Goal: Transaction & Acquisition: Subscribe to service/newsletter

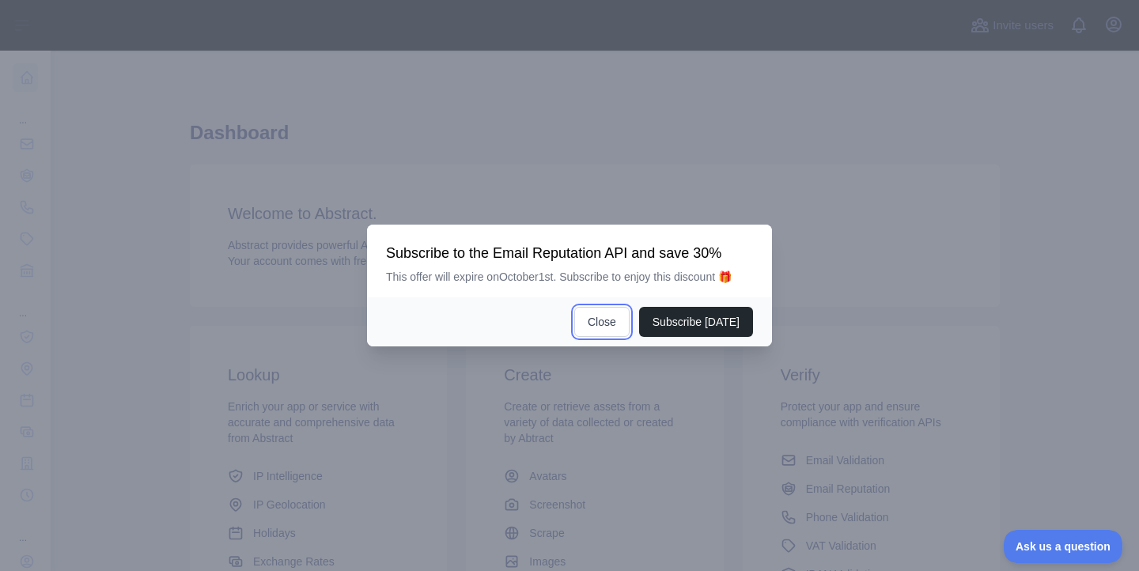
click at [585, 313] on button "Close" at bounding box center [601, 322] width 55 height 30
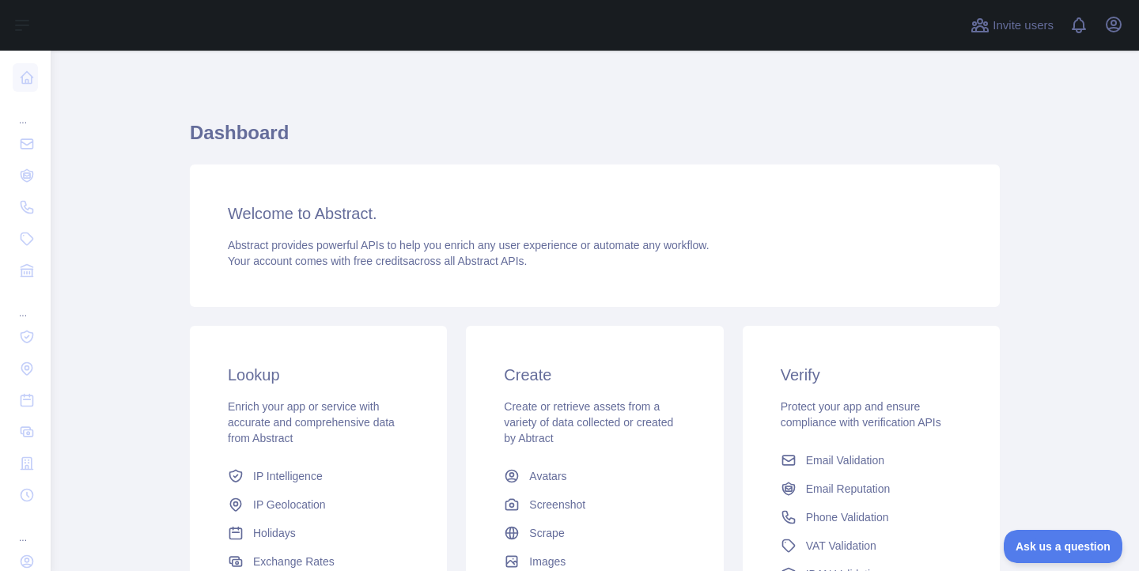
click at [138, 199] on main "Dashboard Welcome to Abstract. Abstract provides powerful APIs to help you enri…" at bounding box center [595, 311] width 1089 height 521
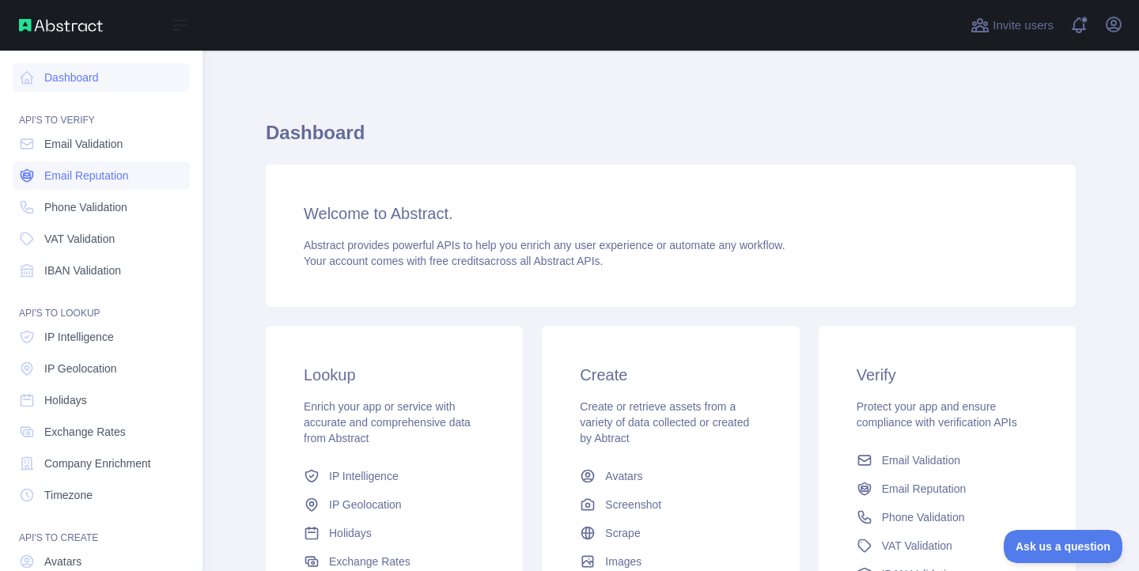
click at [74, 182] on span "Email Reputation" at bounding box center [86, 176] width 85 height 16
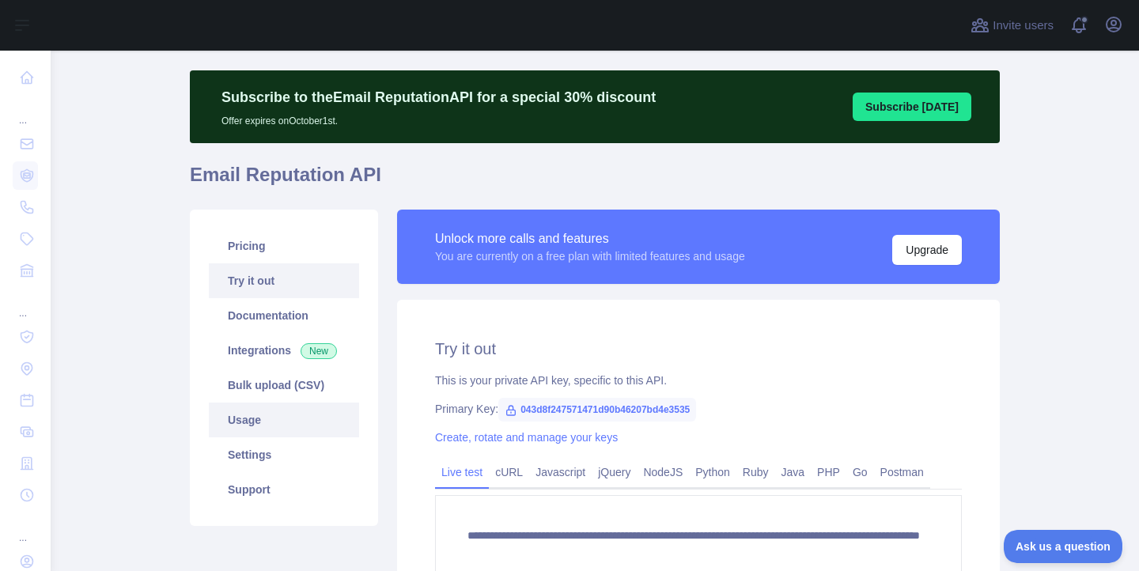
scroll to position [57, 0]
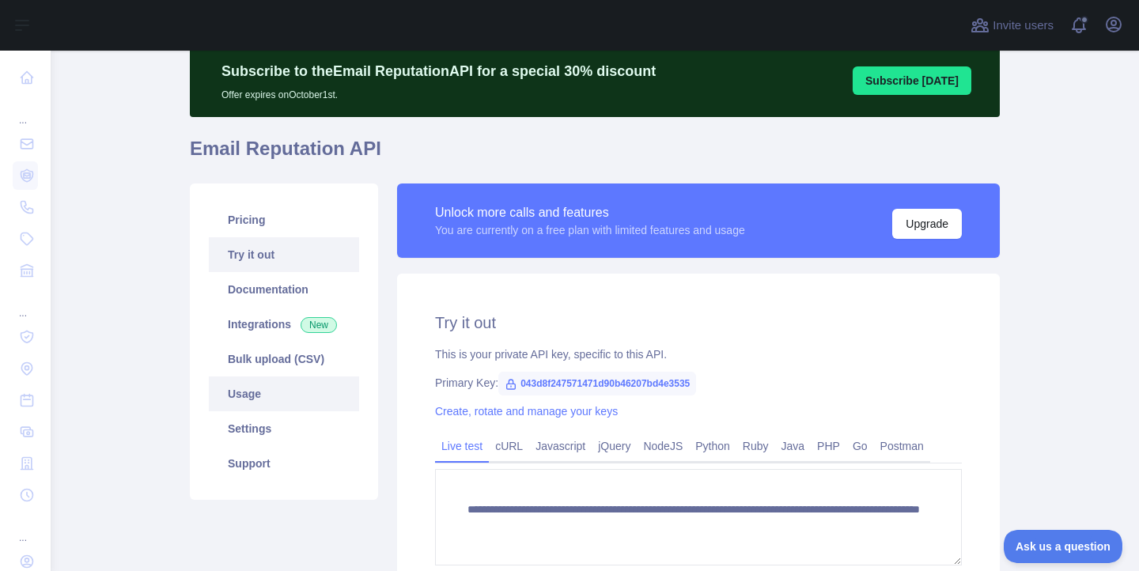
click at [258, 381] on link "Usage" at bounding box center [284, 394] width 150 height 35
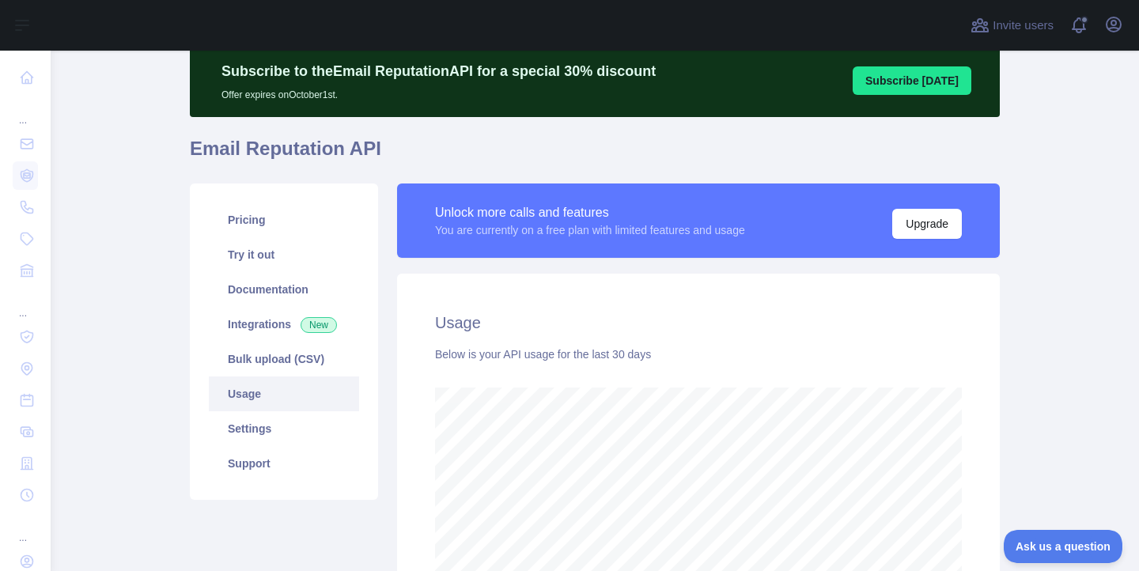
scroll to position [521, 1077]
click at [132, 335] on main "Subscribe to the Email Reputation API for a special 30 % discount Offer expires…" at bounding box center [595, 311] width 1089 height 521
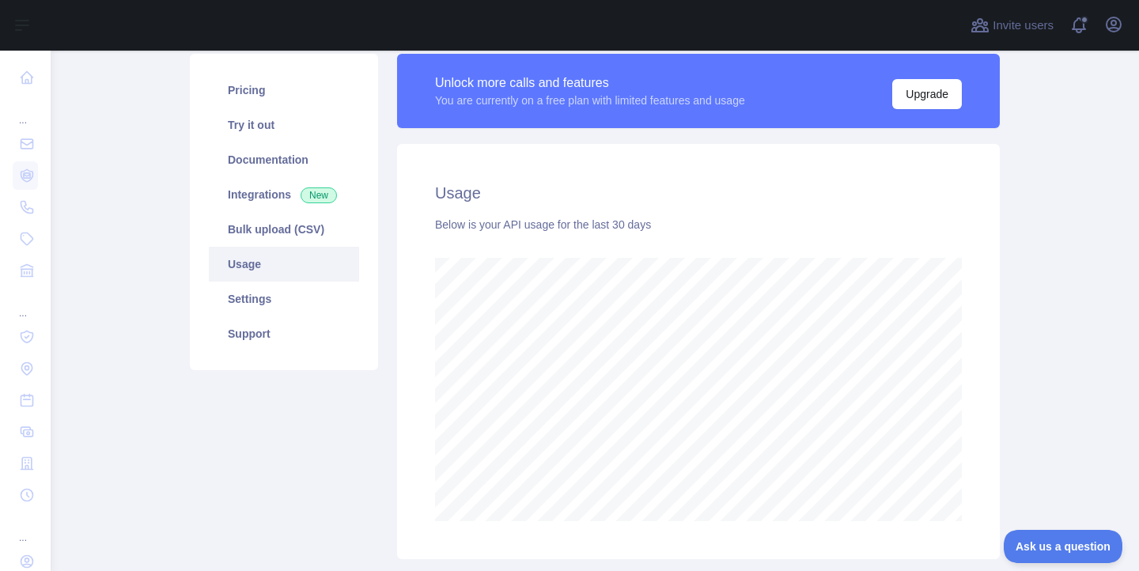
scroll to position [292, 0]
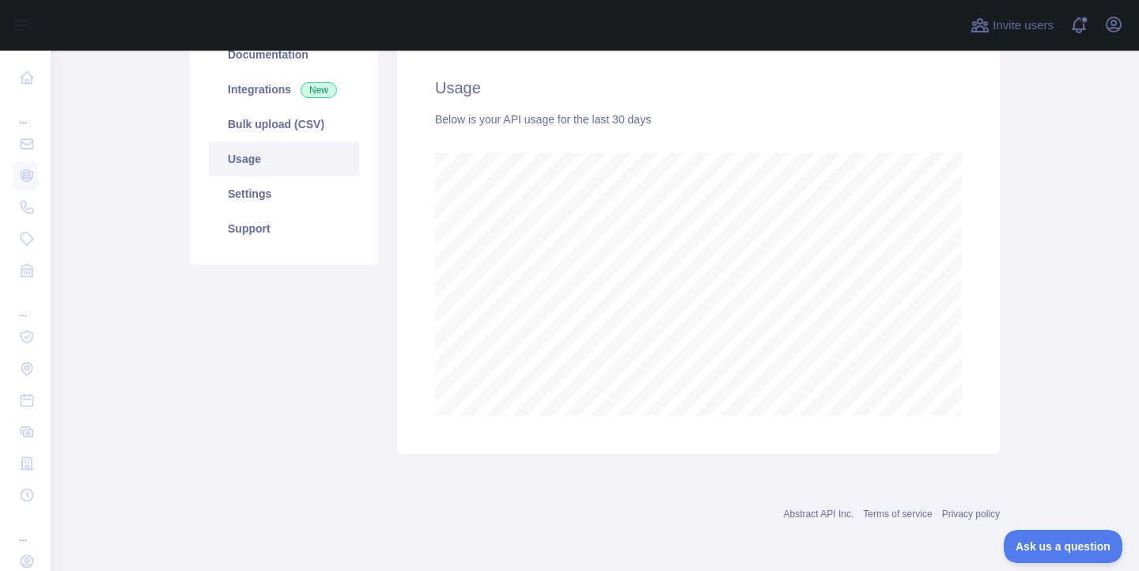
click at [994, 340] on div "Unlock more calls and features You are currently on a free plan with limited fe…" at bounding box center [699, 202] width 622 height 506
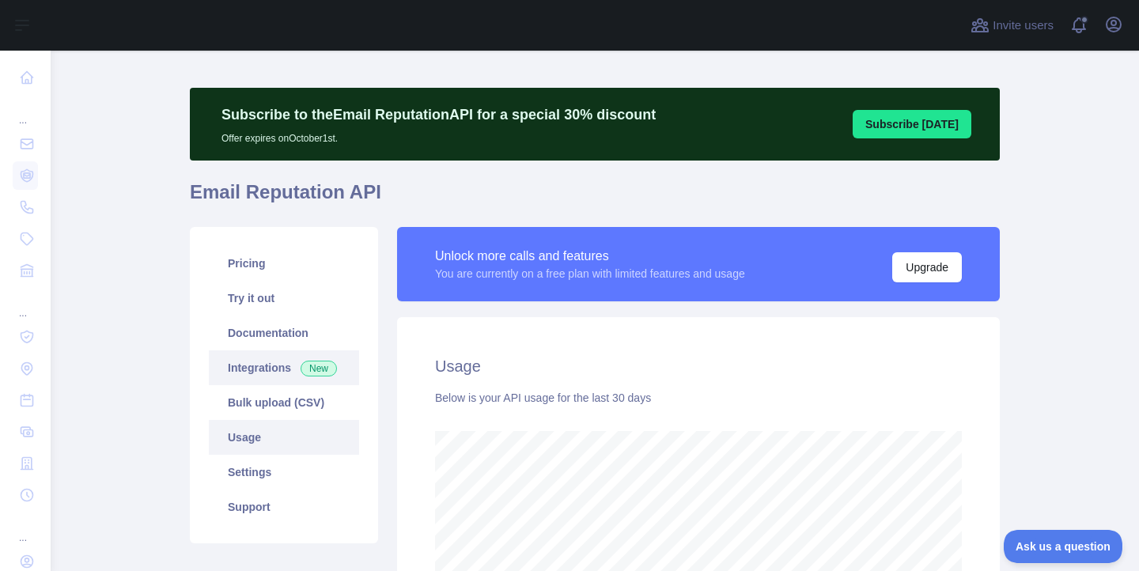
scroll to position [0, 0]
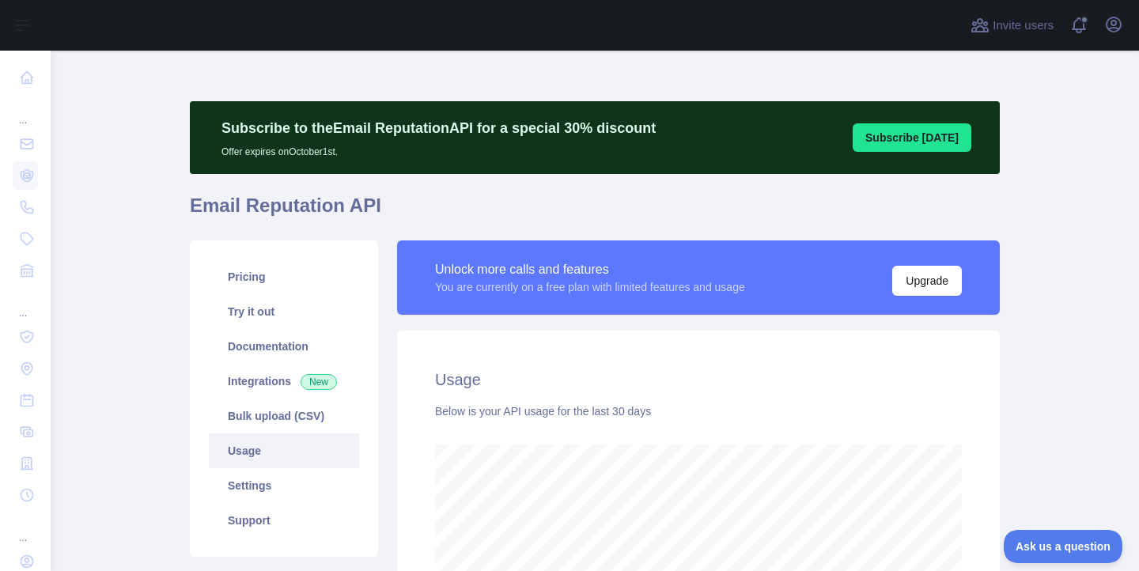
drag, startPoint x: 84, startPoint y: 184, endPoint x: 101, endPoint y: 215, distance: 35.4
click at [100, 217] on main "Subscribe to the Email Reputation API for a special 30 % discount Offer expires…" at bounding box center [595, 311] width 1089 height 521
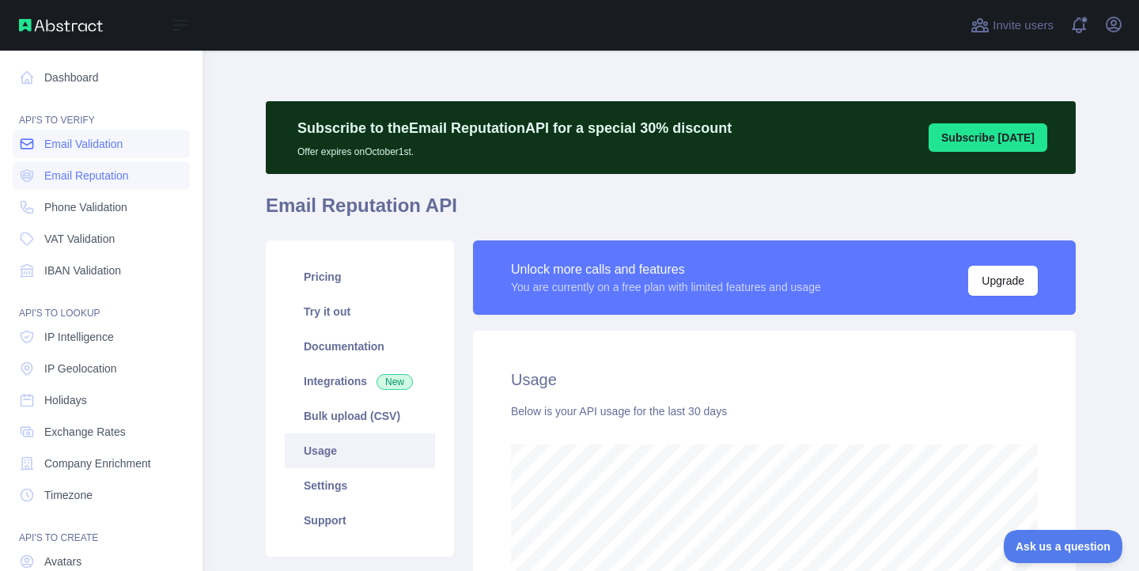
scroll to position [790647, 790242]
click at [74, 83] on link "Dashboard" at bounding box center [101, 77] width 177 height 28
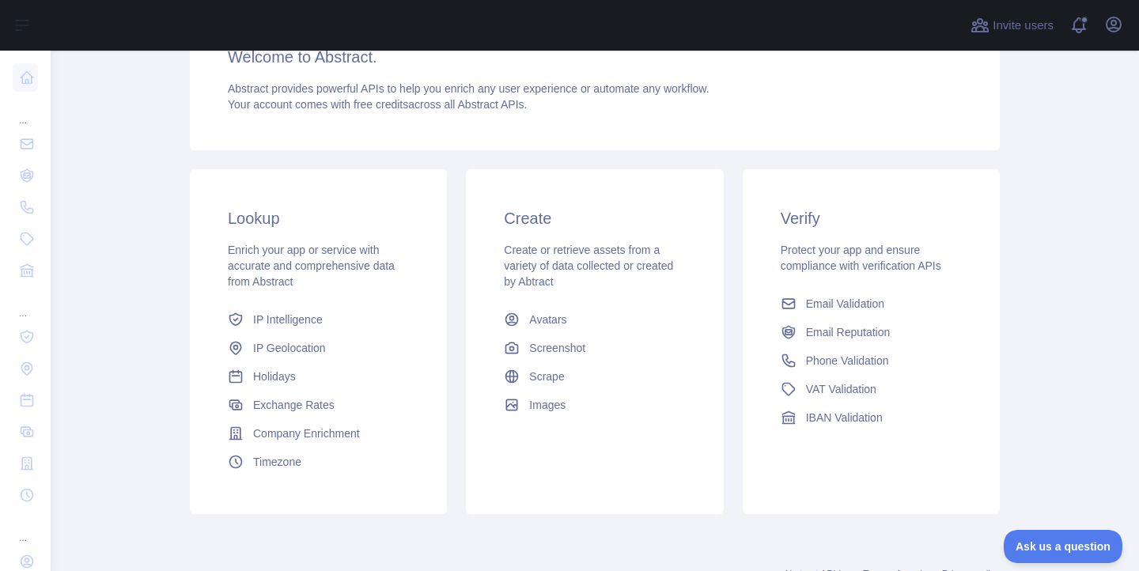
scroll to position [290, 0]
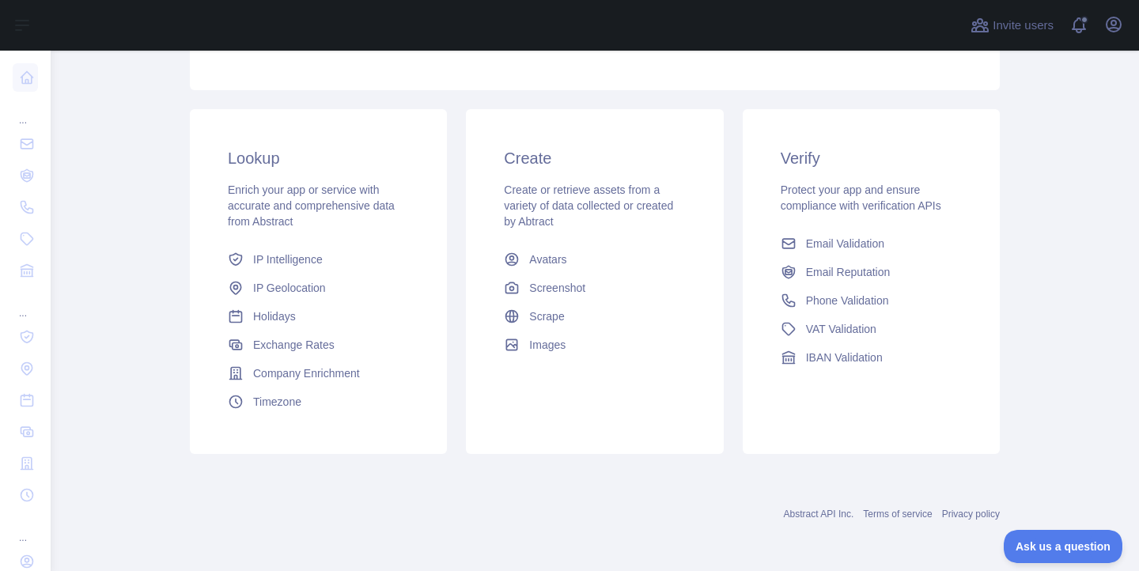
click at [180, 225] on div "Lookup Enrich your app or service with accurate and comprehensive data from Abs…" at bounding box center [318, 281] width 276 height 345
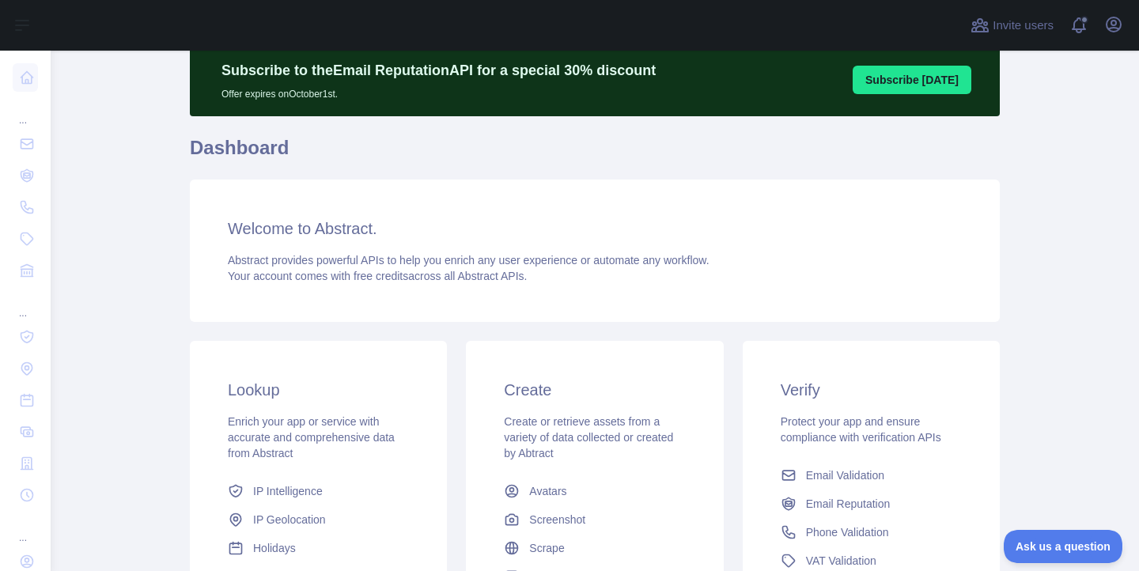
scroll to position [0, 0]
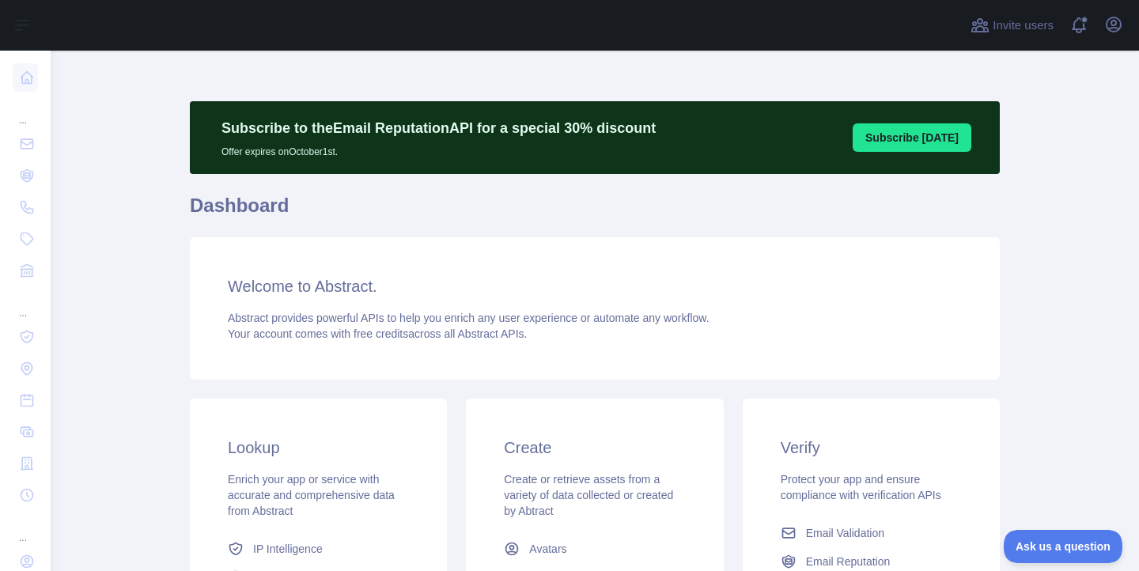
click at [776, 169] on div "Subscribe to the Email Reputation API for a special 30 % discount Offer expires…" at bounding box center [595, 137] width 810 height 73
